Goal: Navigation & Orientation: Find specific page/section

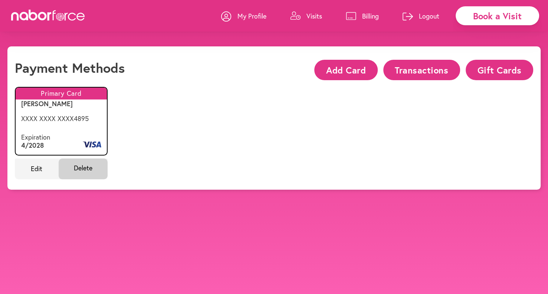
click at [54, 221] on body "close Book a Visit My Profile Visits Billing Logout close Payment Methods Add C…" at bounding box center [274, 193] width 548 height 294
click at [511, 37] on link "Book a Visit" at bounding box center [497, 16] width 83 height 56
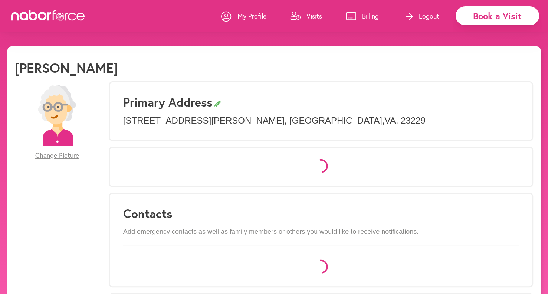
scroll to position [129, 0]
